Goal: Transaction & Acquisition: Purchase product/service

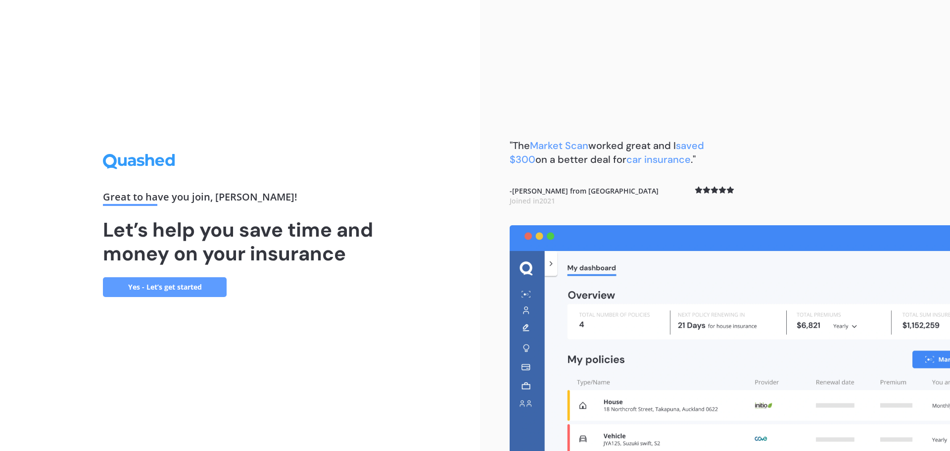
click at [165, 293] on link "Yes - Let’s get started" at bounding box center [165, 287] width 124 height 20
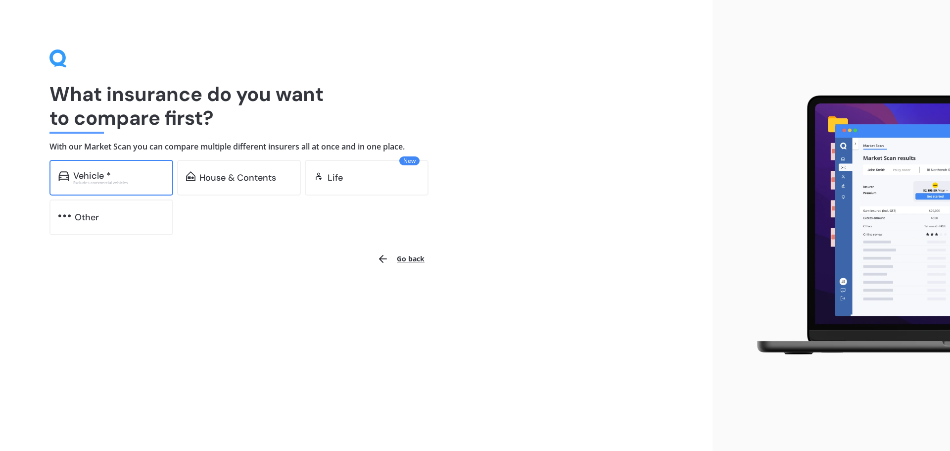
click at [128, 184] on div "Vehicle * Excludes commercial vehicles" at bounding box center [111, 178] width 124 height 36
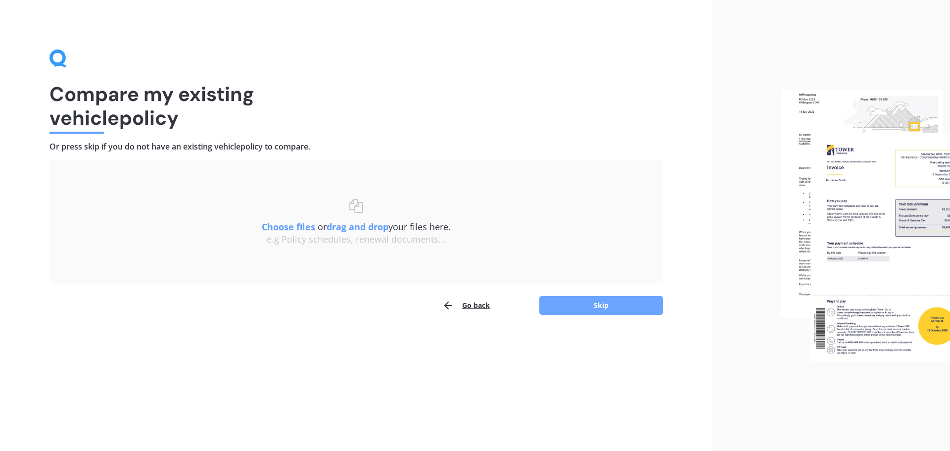
click at [574, 310] on button "Skip" at bounding box center [601, 305] width 124 height 19
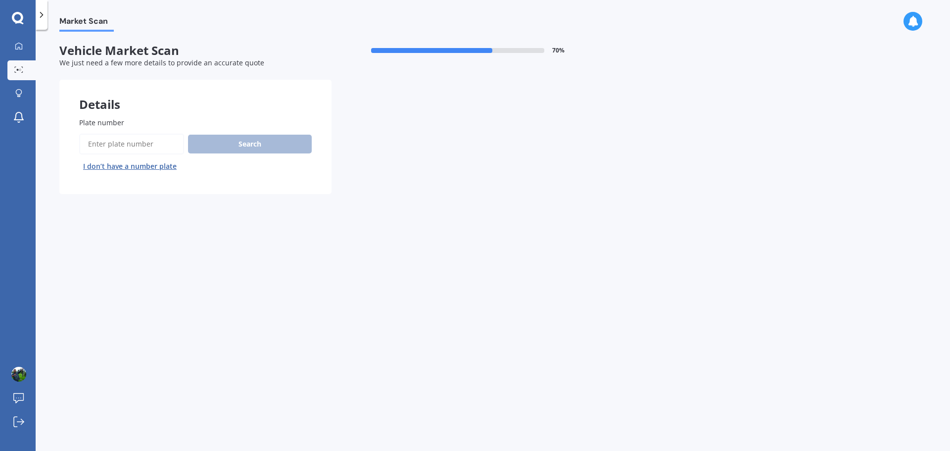
click at [143, 142] on input "Plate number" at bounding box center [131, 144] width 105 height 21
type input "CAL702"
click at [229, 136] on button "Search" at bounding box center [250, 144] width 124 height 19
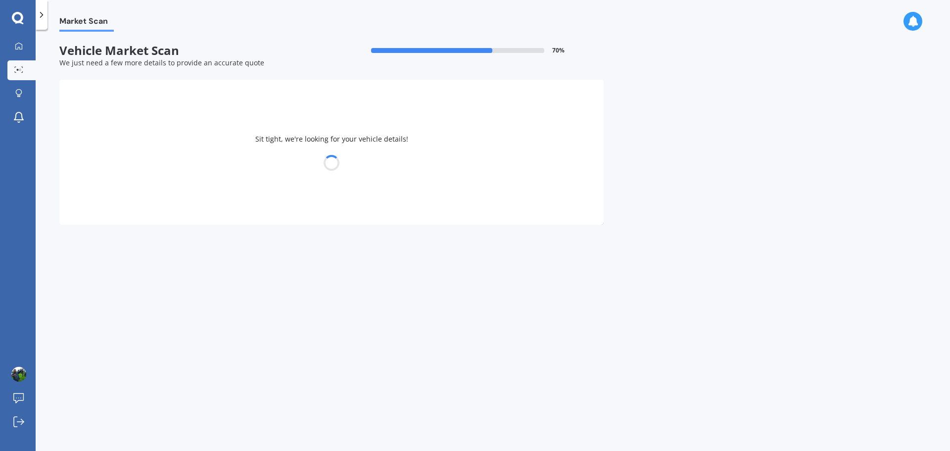
select select "MITSUBISHI"
select select "CHALLENGER"
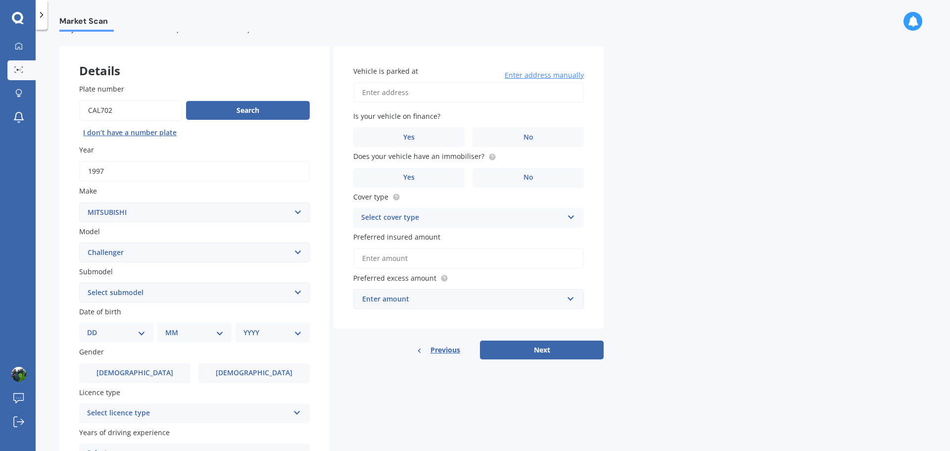
scroll to position [99, 0]
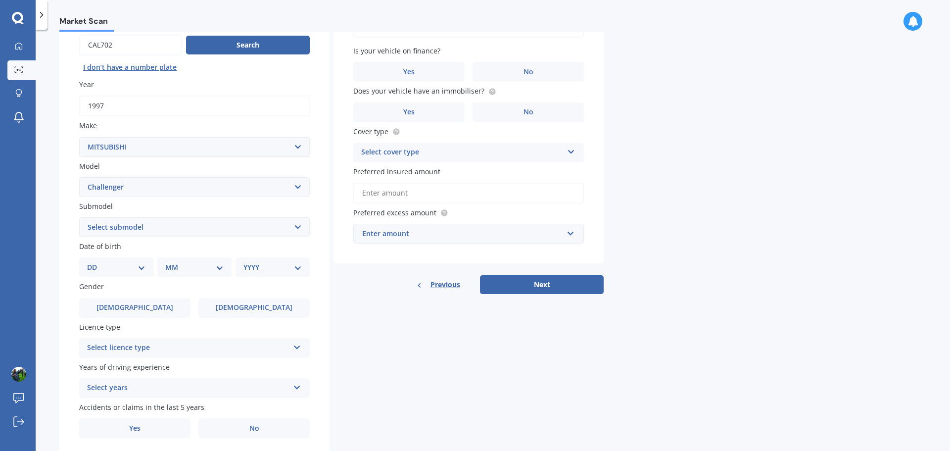
click at [298, 226] on select "Select submodel (All other) 2.8 Litre Turbo Diesel 4WD 3.0 Litre V6 Petrol 4WD …" at bounding box center [194, 227] width 230 height 20
click at [336, 253] on div "Vehicle is parked at Enter address manually Is your vehicle on finance? Yes No …" at bounding box center [468, 122] width 270 height 283
click at [275, 311] on label "[DEMOGRAPHIC_DATA]" at bounding box center [253, 308] width 111 height 20
click at [0, 0] on input "[DEMOGRAPHIC_DATA]" at bounding box center [0, 0] width 0 height 0
click at [129, 266] on select "DD 01 02 03 04 05 06 07 08 09 10 11 12 13 14 15 16 17 18 19 20 21 22 23 24 25 2…" at bounding box center [116, 267] width 58 height 11
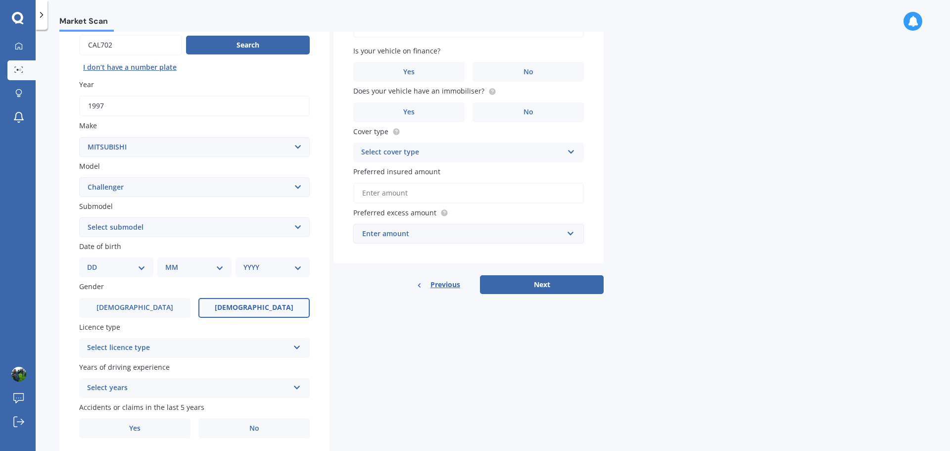
select select "03"
click at [95, 262] on select "DD 01 02 03 04 05 06 07 08 09 10 11 12 13 14 15 16 17 18 19 20 21 22 23 24 25 2…" at bounding box center [116, 267] width 58 height 11
click at [196, 269] on select "MM 01 02 03 04 05 06 07 08 09 10 11 12" at bounding box center [196, 267] width 54 height 11
select select "01"
click at [169, 262] on select "MM 01 02 03 04 05 06 07 08 09 10 11 12" at bounding box center [196, 267] width 54 height 11
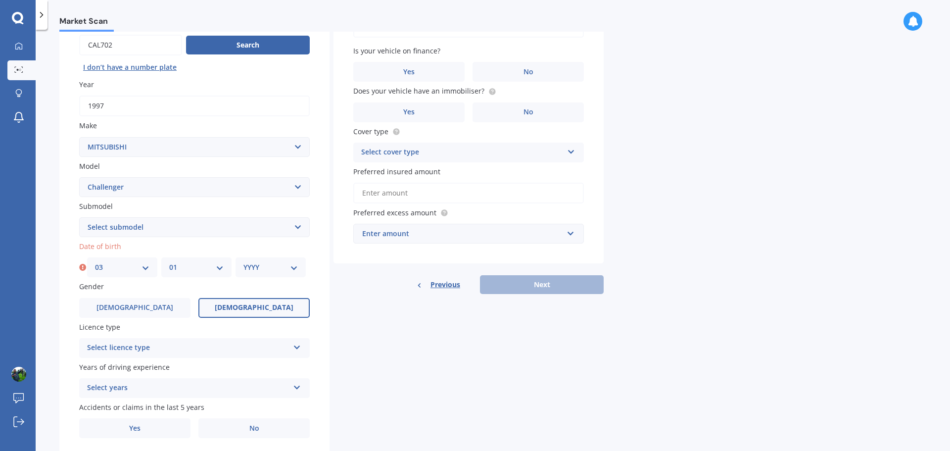
click at [274, 270] on select "YYYY 2025 2024 2023 2022 2021 2020 2019 2018 2017 2016 2015 2014 2013 2012 2011…" at bounding box center [270, 267] width 54 height 11
select select "1993"
click at [243, 262] on select "YYYY 2025 2024 2023 2022 2021 2020 2019 2018 2017 2016 2015 2014 2013 2012 2011…" at bounding box center [270, 267] width 54 height 11
click at [341, 285] on div "Previous Next" at bounding box center [468, 284] width 270 height 19
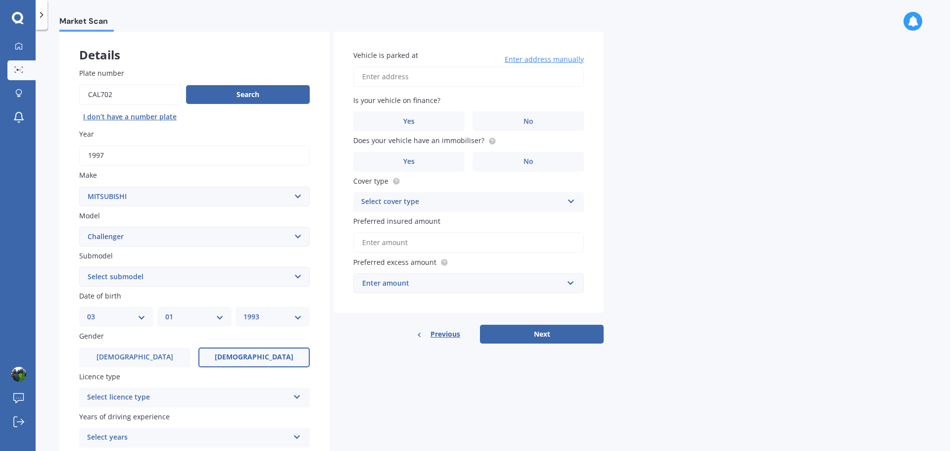
click at [268, 282] on select "Select submodel (All other) 2.8 Litre Turbo Diesel 4WD 3.0 Litre V6 Petrol 4WD …" at bounding box center [194, 277] width 230 height 20
click at [177, 272] on select "Select submodel (All other) 2.8 Litre Turbo Diesel 4WD 3.0 Litre V6 Petrol 4WD …" at bounding box center [194, 277] width 230 height 20
select select "3.5 LITRE PETROL 4WD"
click at [79, 267] on select "Select submodel (All other) 2.8 Litre Turbo Diesel 4WD 3.0 Litre V6 Petrol 4WD …" at bounding box center [194, 277] width 230 height 20
click at [346, 348] on div "Details Plate number Search I don’t have a number plate Year [DATE] Make Select…" at bounding box center [331, 268] width 544 height 477
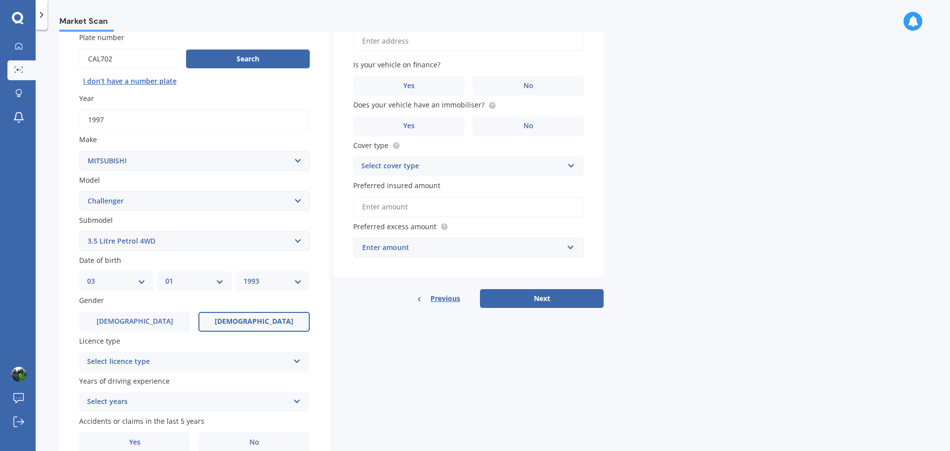
scroll to position [132, 0]
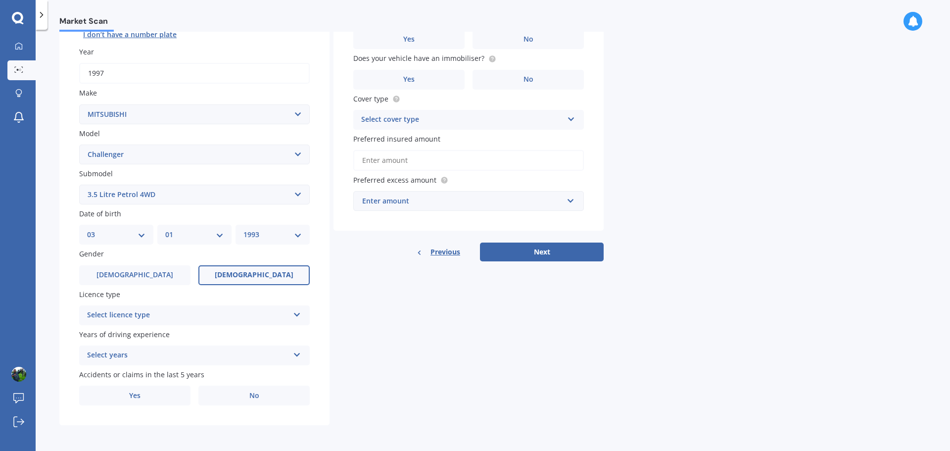
click at [267, 309] on div "Select licence type" at bounding box center [188, 315] width 202 height 12
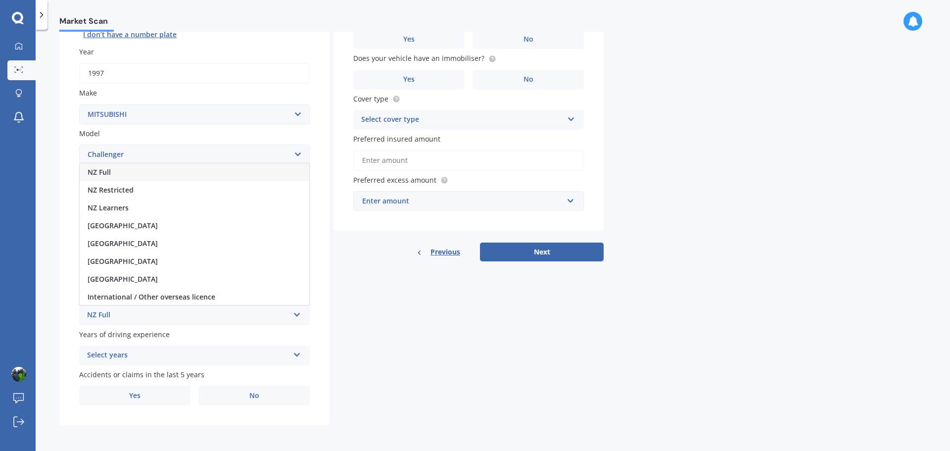
click at [145, 173] on div "NZ Full" at bounding box center [194, 172] width 229 height 18
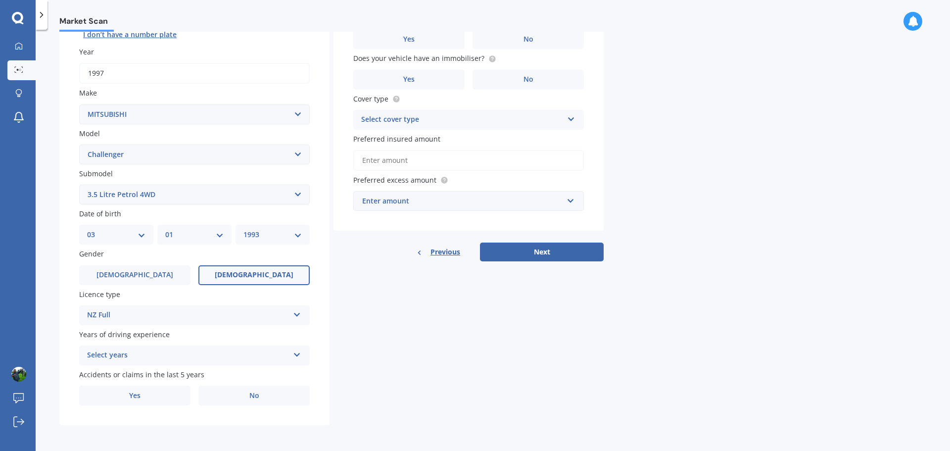
click at [365, 339] on div "Details Plate number Search I don’t have a number plate Year [DATE] Make Select…" at bounding box center [331, 186] width 544 height 477
click at [193, 357] on div "Select years" at bounding box center [188, 355] width 202 height 12
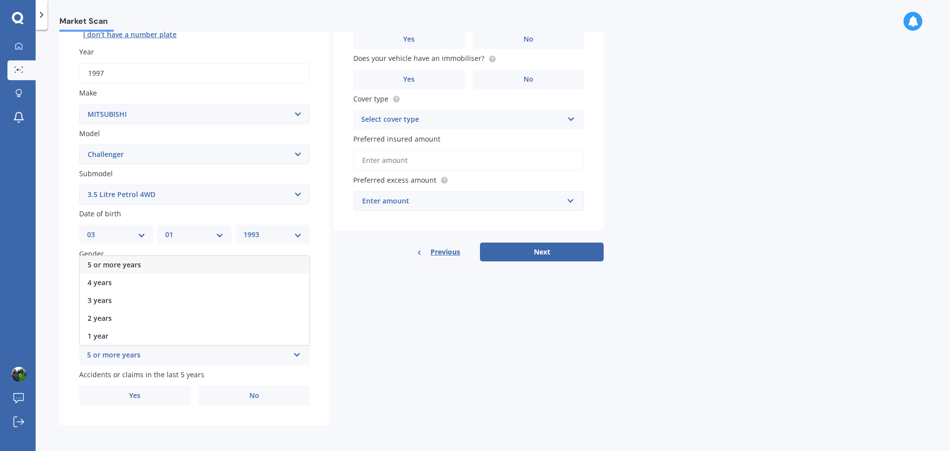
click at [127, 265] on span "5 or more years" at bounding box center [114, 264] width 53 height 9
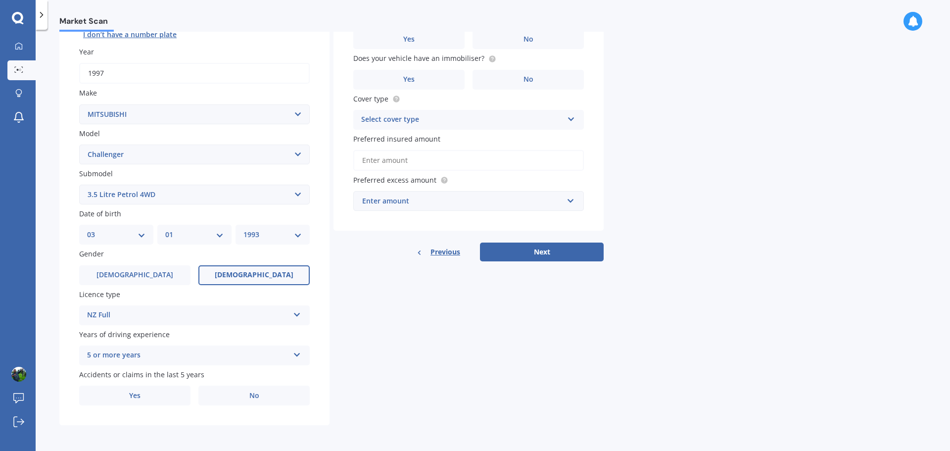
click at [419, 305] on div "Details Plate number Search I don’t have a number plate Year [DATE] Make Select…" at bounding box center [331, 186] width 544 height 477
click at [237, 399] on label "No" at bounding box center [253, 395] width 111 height 20
click at [0, 0] on input "No" at bounding box center [0, 0] width 0 height 0
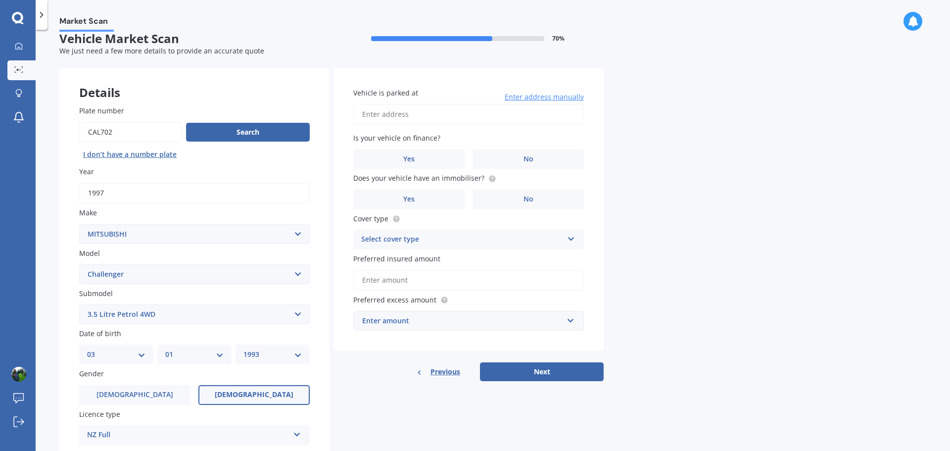
scroll to position [0, 0]
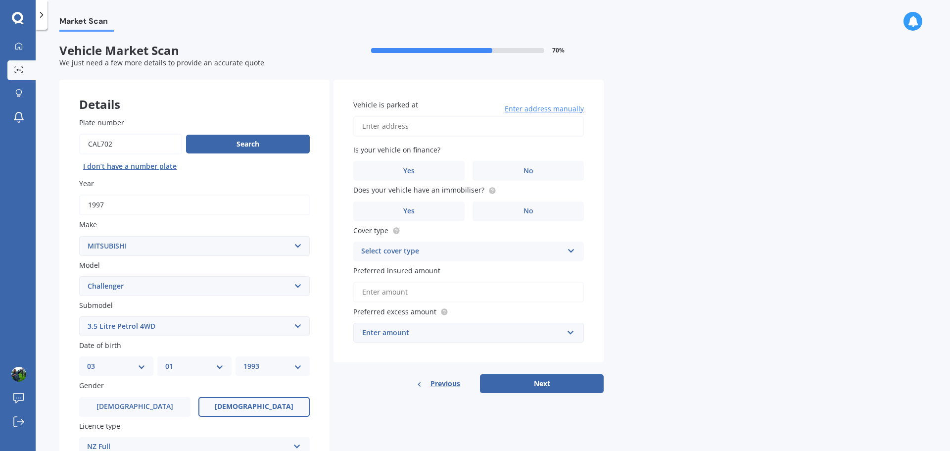
click at [458, 126] on input "Vehicle is parked at" at bounding box center [468, 126] width 230 height 21
type input "[STREET_ADDRESS][PERSON_NAME]"
click at [504, 163] on label "No" at bounding box center [527, 171] width 111 height 20
click at [0, 0] on input "No" at bounding box center [0, 0] width 0 height 0
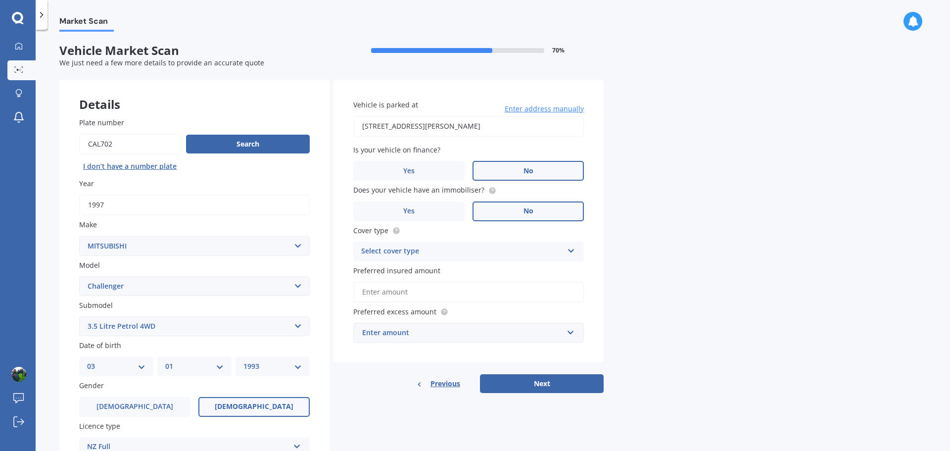
click at [511, 216] on label "No" at bounding box center [527, 211] width 111 height 20
click at [0, 0] on input "No" at bounding box center [0, 0] width 0 height 0
click at [436, 252] on div "Select cover type" at bounding box center [462, 251] width 202 height 12
click at [444, 274] on div "Comprehensive" at bounding box center [468, 271] width 229 height 18
drag, startPoint x: 648, startPoint y: 277, endPoint x: 609, endPoint y: 278, distance: 38.6
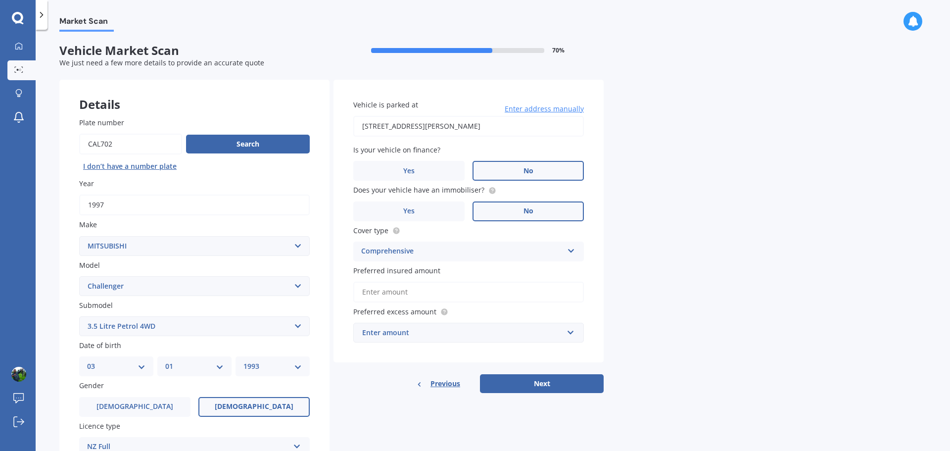
click at [647, 277] on div "Market Scan Vehicle Market Scan 70 % We just need a few more details to provide…" at bounding box center [493, 242] width 914 height 421
click at [478, 293] on input "Preferred insured amount" at bounding box center [468, 291] width 230 height 21
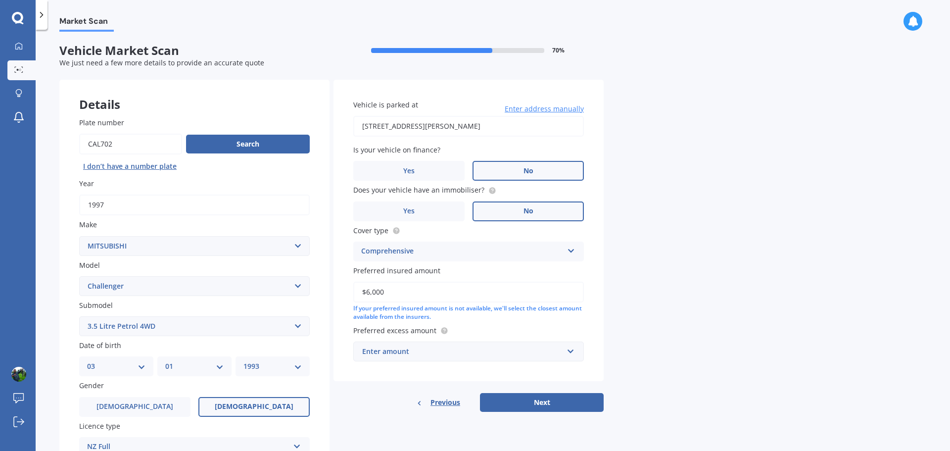
type input "$6,000"
click at [676, 283] on div "Market Scan Vehicle Market Scan 70 % We just need a few more details to provide…" at bounding box center [493, 242] width 914 height 421
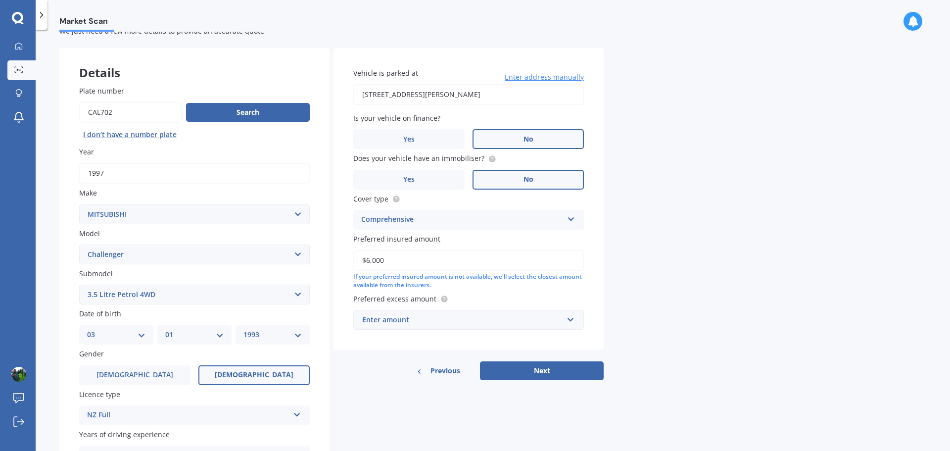
scroll to position [49, 0]
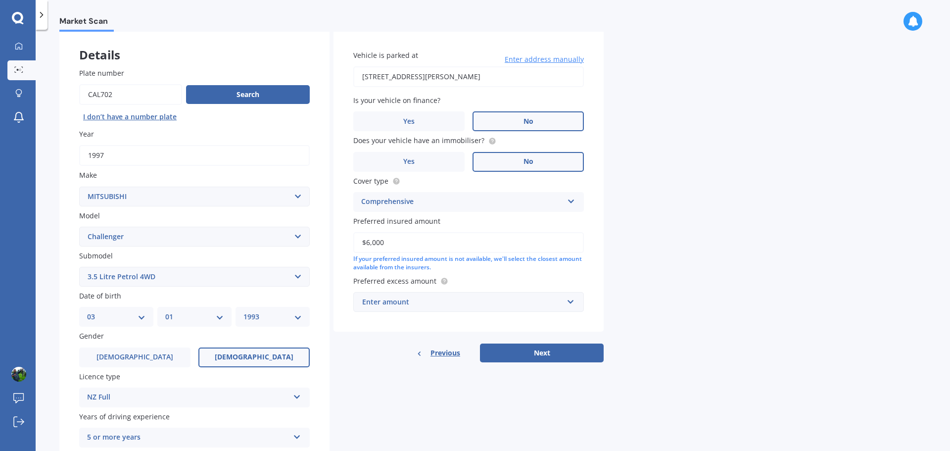
click at [399, 305] on div "Enter amount" at bounding box center [462, 301] width 201 height 11
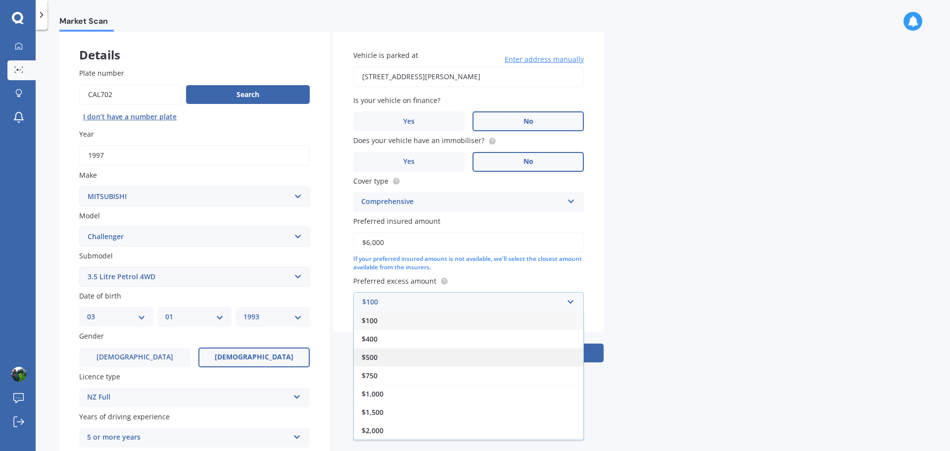
click at [381, 353] on div "$500" at bounding box center [468, 357] width 229 height 18
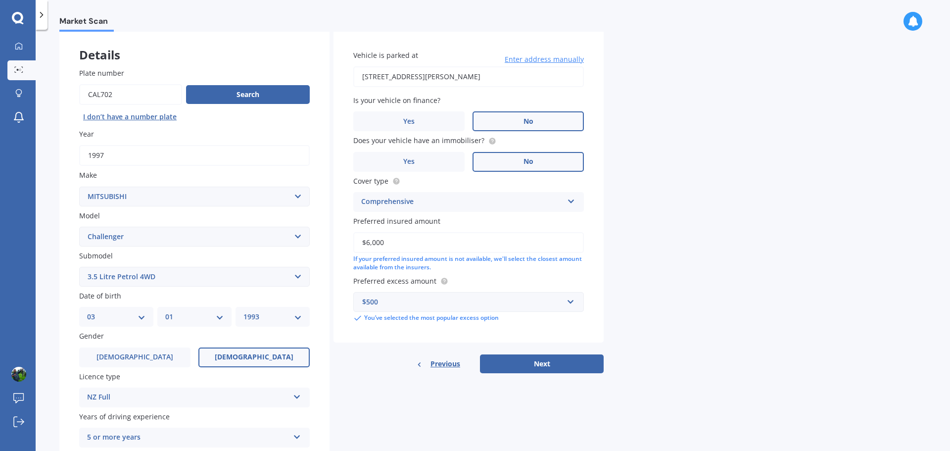
click at [697, 332] on div "Market Scan Vehicle Market Scan 70 % We just need a few more details to provide…" at bounding box center [493, 242] width 914 height 421
click at [535, 363] on button "Next" at bounding box center [542, 363] width 124 height 19
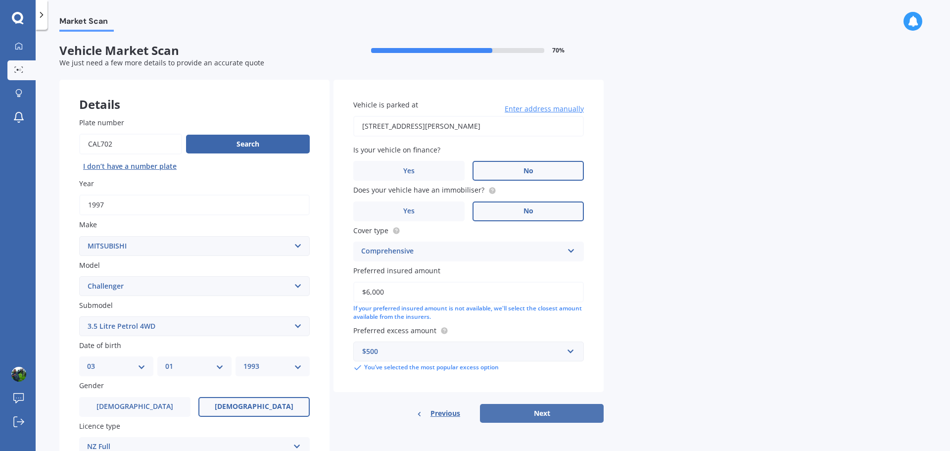
select select "03"
select select "01"
select select "1993"
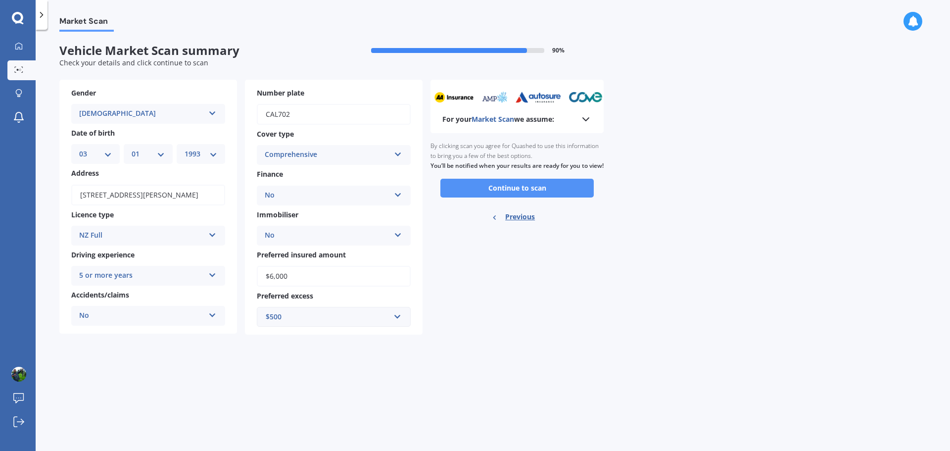
click at [572, 197] on button "Continue to scan" at bounding box center [516, 188] width 153 height 19
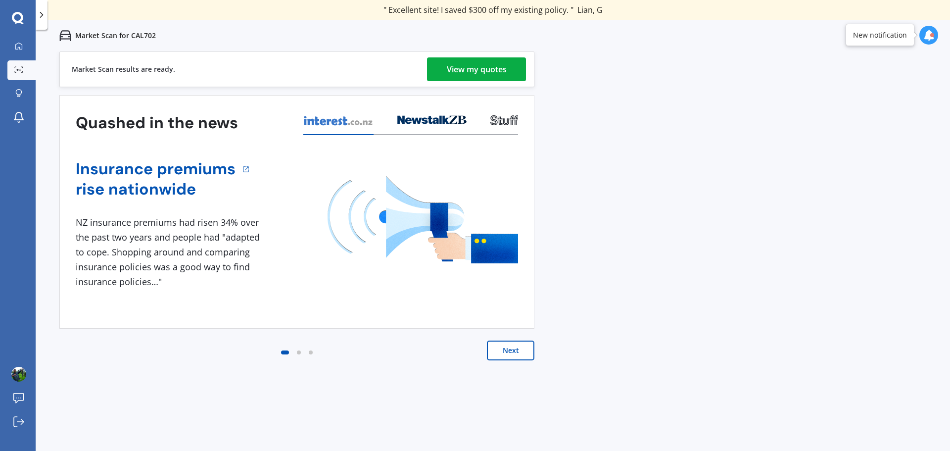
click at [508, 76] on link "View my quotes" at bounding box center [476, 69] width 99 height 24
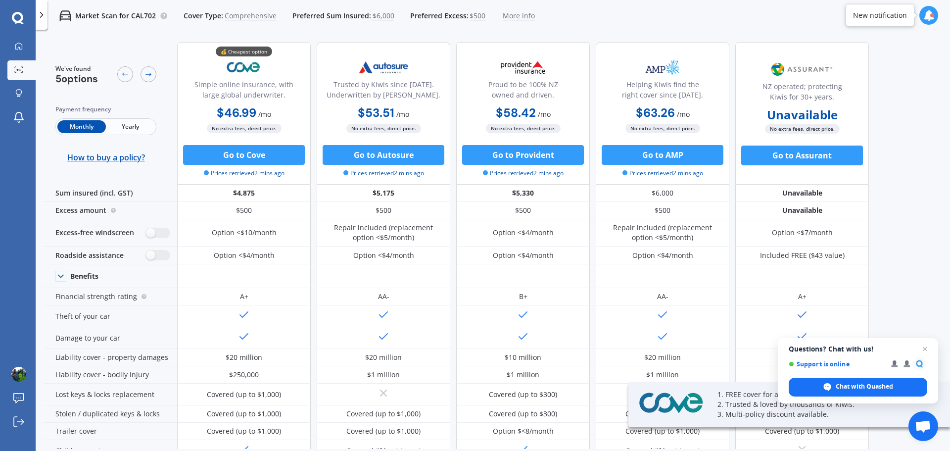
click at [132, 123] on span "Yearly" at bounding box center [130, 126] width 48 height 13
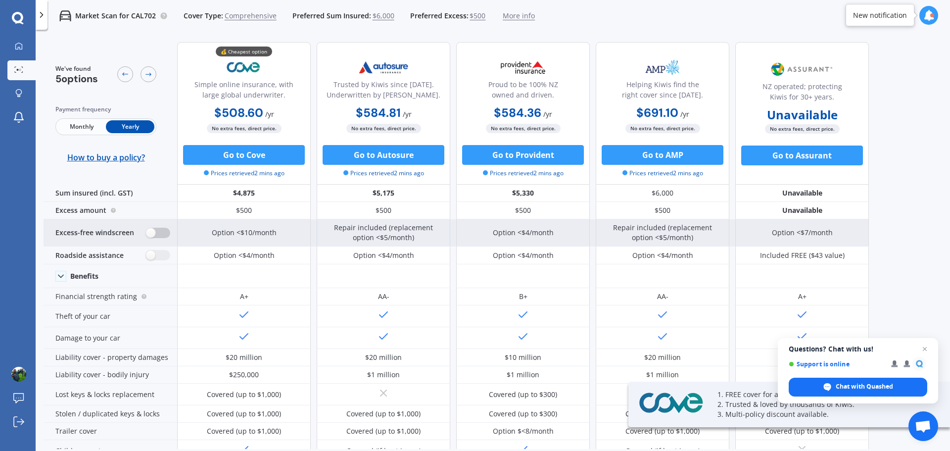
click at [156, 232] on label at bounding box center [158, 232] width 24 height 10
radio input "true"
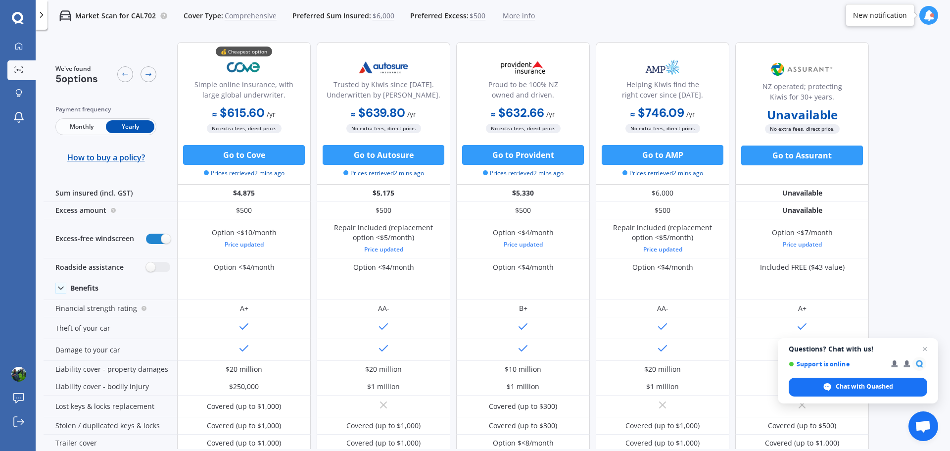
click at [377, 16] on span "$6,000" at bounding box center [383, 16] width 22 height 10
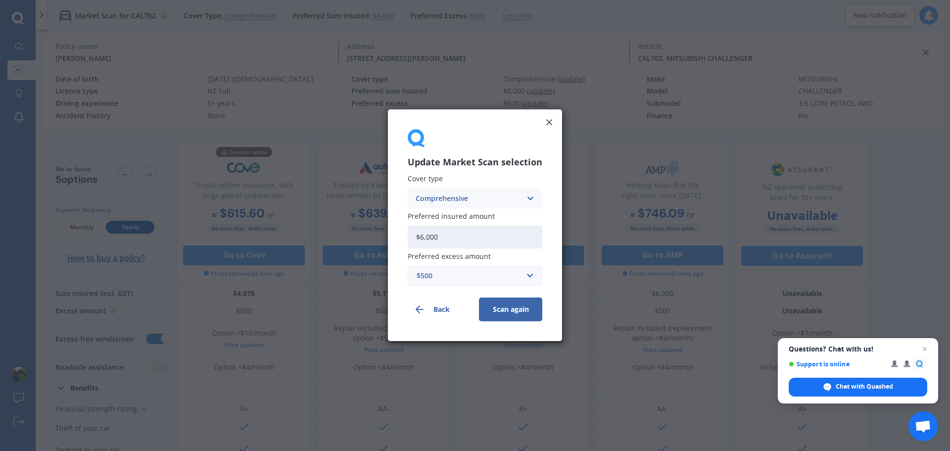
drag, startPoint x: 453, startPoint y: 236, endPoint x: 365, endPoint y: 226, distance: 88.5
click at [365, 226] on div "Update Market Scan selection Cover type Comprehensive Comprehensive Third Party…" at bounding box center [475, 225] width 950 height 451
type input "$4,500"
click at [505, 315] on button "Scan again" at bounding box center [510, 310] width 63 height 24
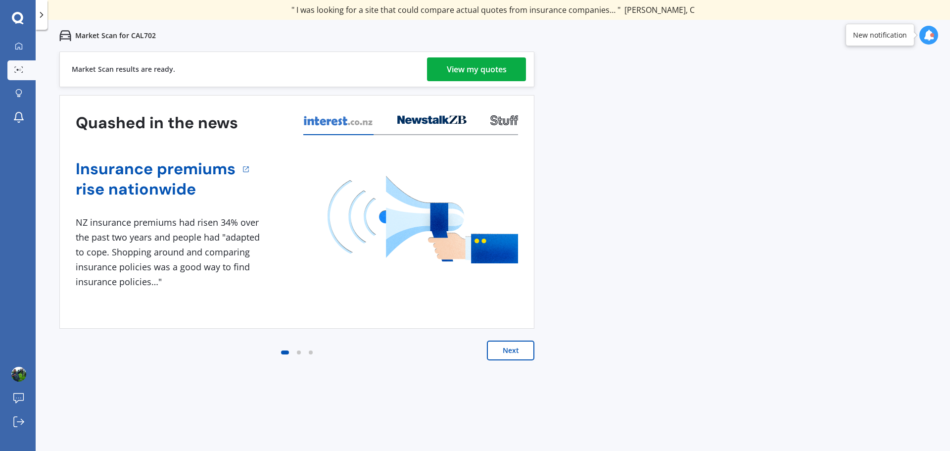
click at [505, 76] on div "View my quotes" at bounding box center [477, 69] width 60 height 24
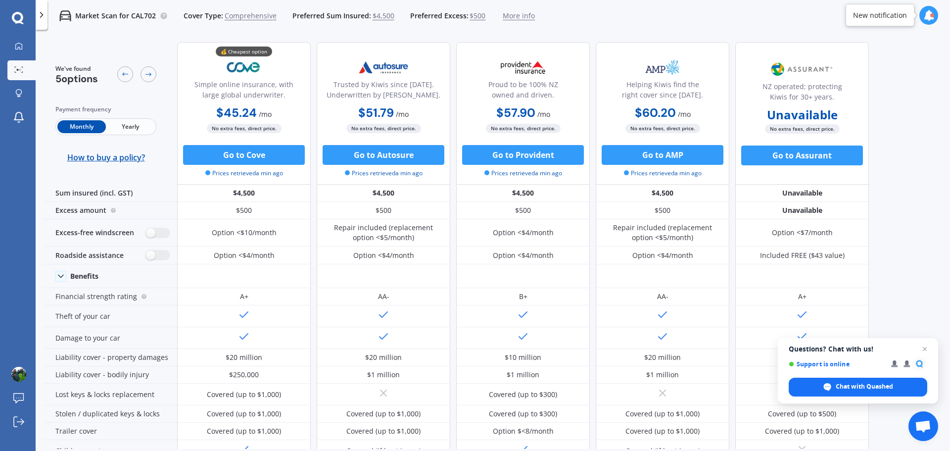
click at [127, 125] on span "Yearly" at bounding box center [130, 126] width 48 height 13
